Goal: Information Seeking & Learning: Learn about a topic

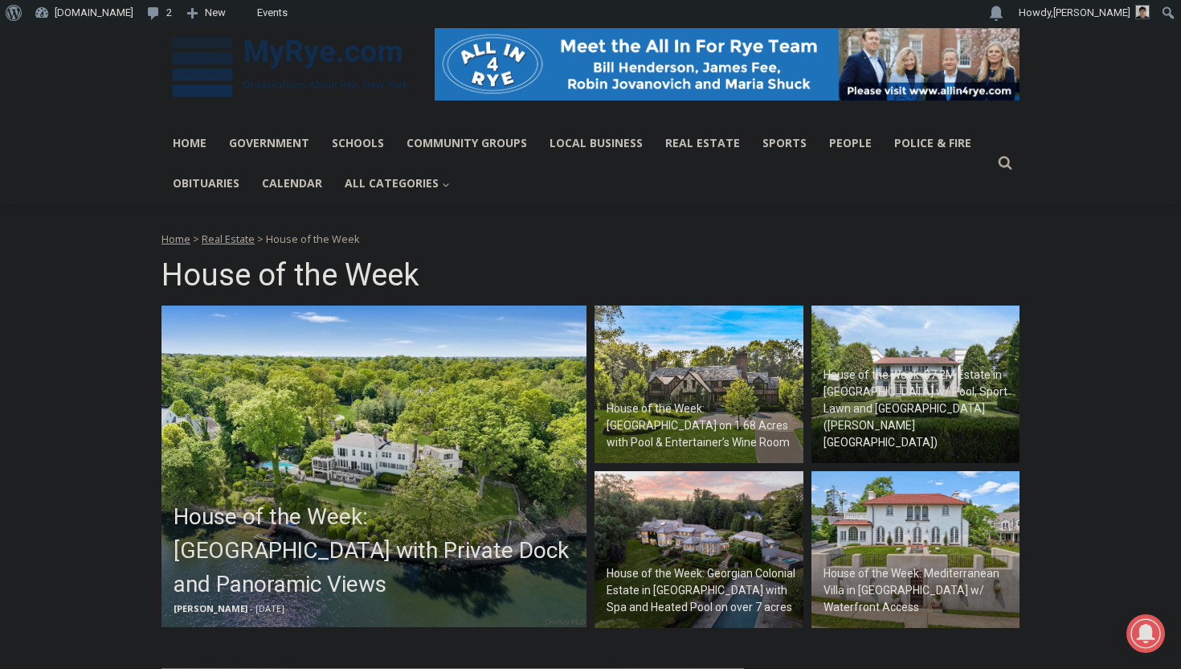
scroll to position [254, 0]
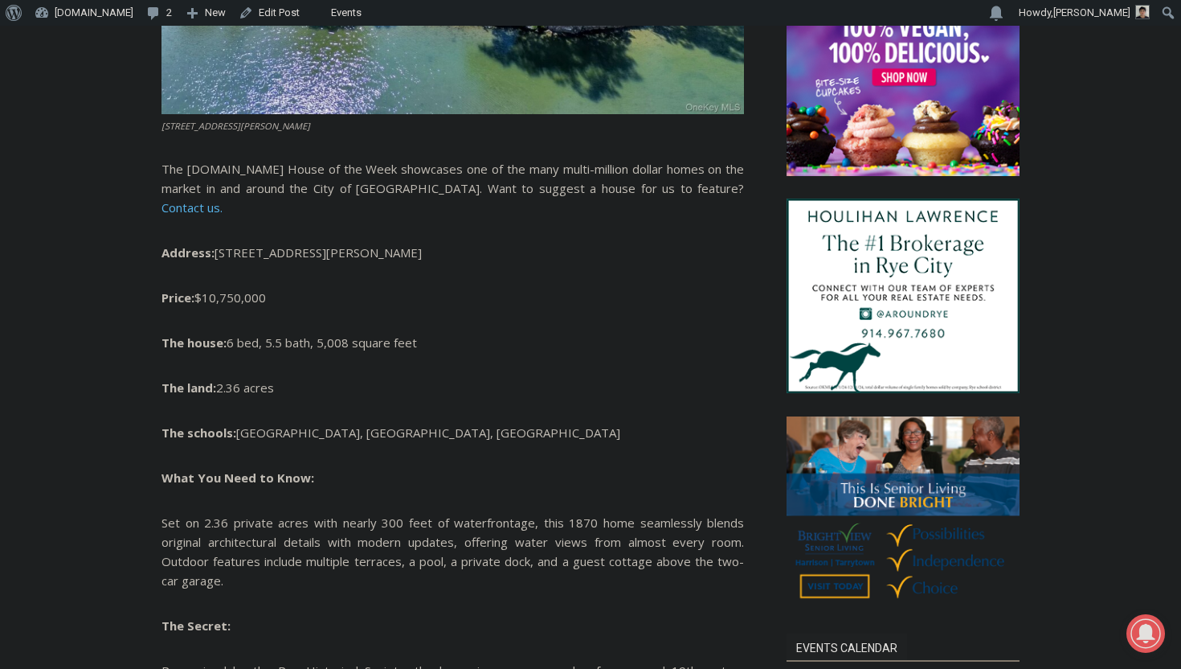
scroll to position [1094, 0]
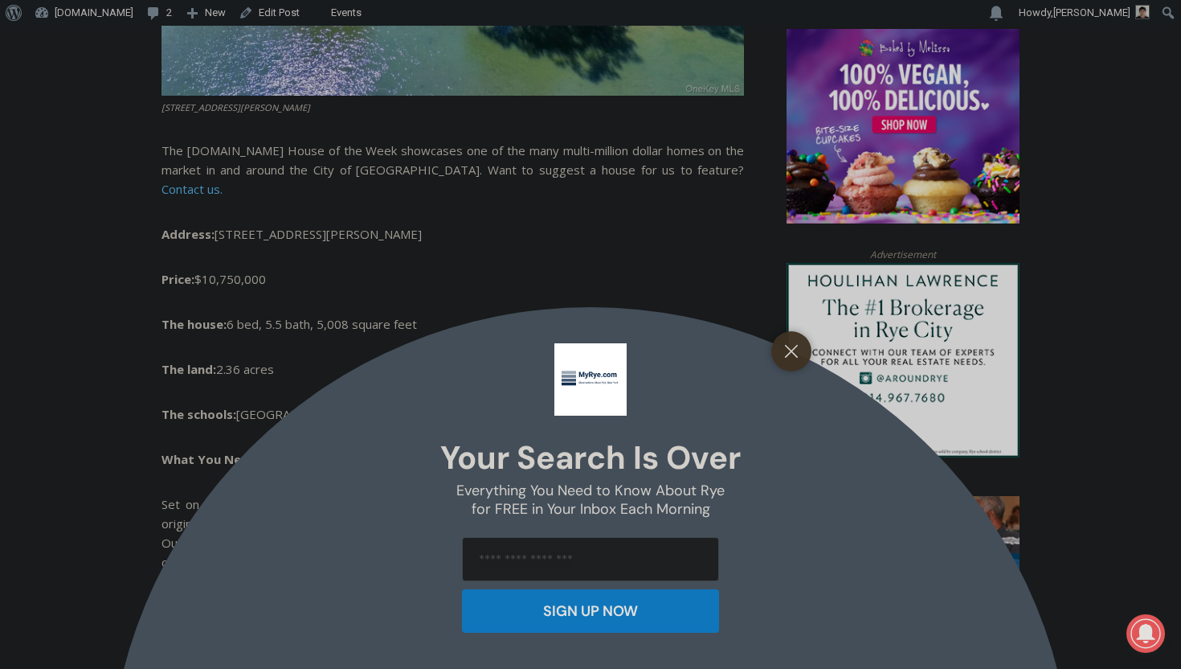
click at [162, 188] on div "Your Search is Over Everything You Need to Know About Rye for FREE in Your Inbo…" at bounding box center [590, 334] width 1181 height 669
click at [784, 350] on button "Close" at bounding box center [791, 351] width 23 height 23
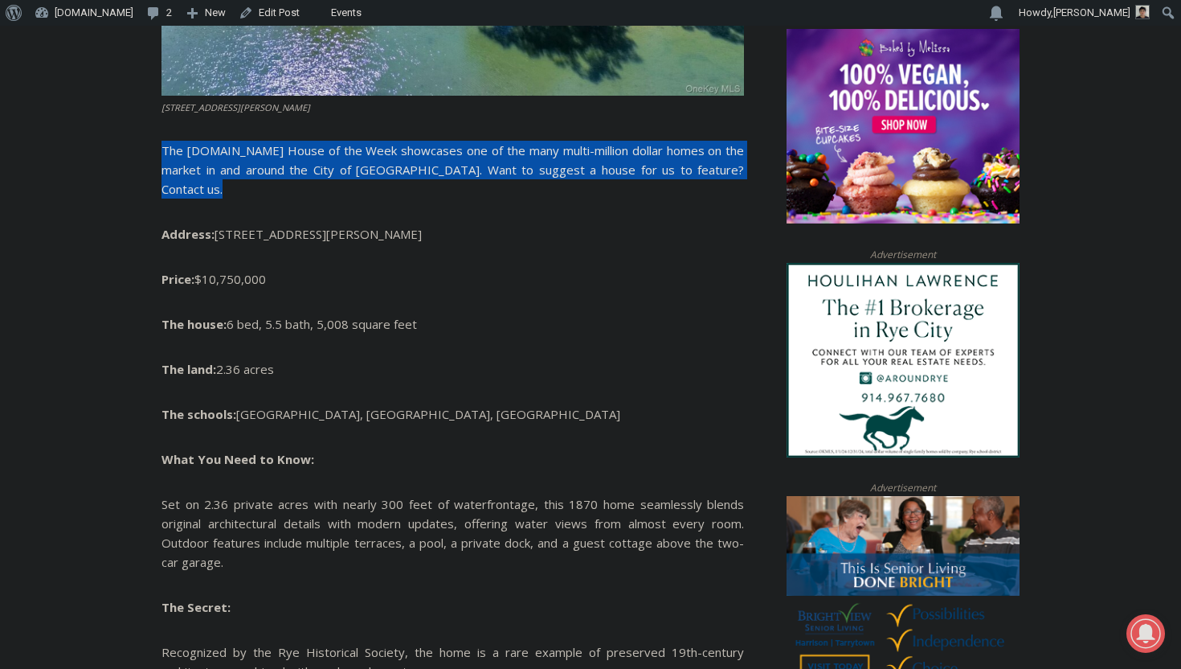
drag, startPoint x: 163, startPoint y: 186, endPoint x: 679, endPoint y: 215, distance: 516.7
click at [679, 198] on p "The MyRye.com House of the Week showcases one of the many multi-million dollar …" at bounding box center [453, 170] width 583 height 58
copy p "The MyRye.com House of the Week showcases one of the many multi-million dollar …"
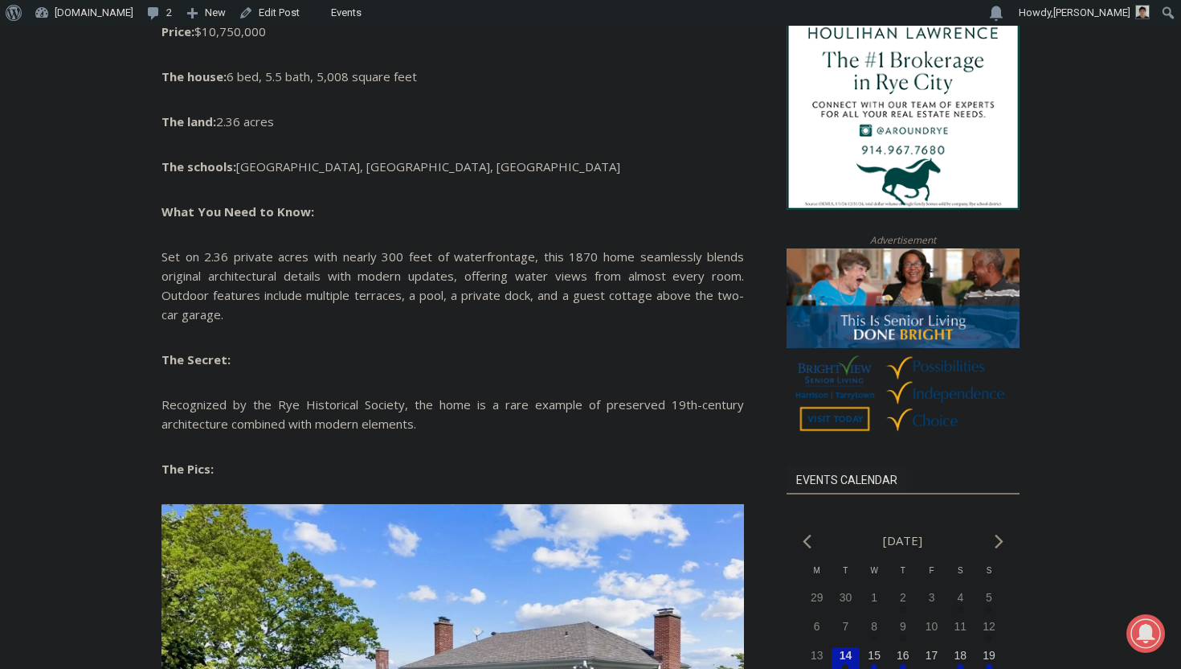
scroll to position [1396, 0]
